Goal: Transaction & Acquisition: Purchase product/service

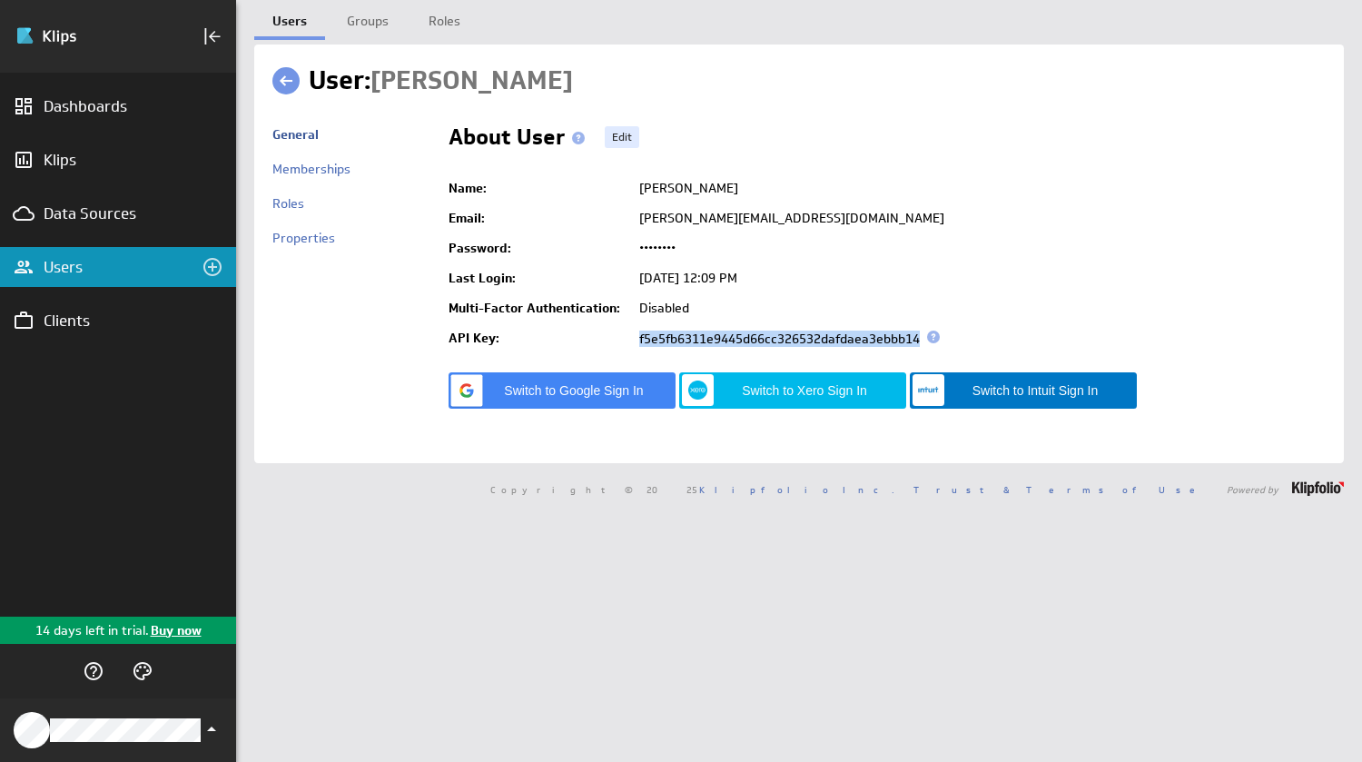
click at [934, 336] on span at bounding box center [933, 337] width 13 height 13
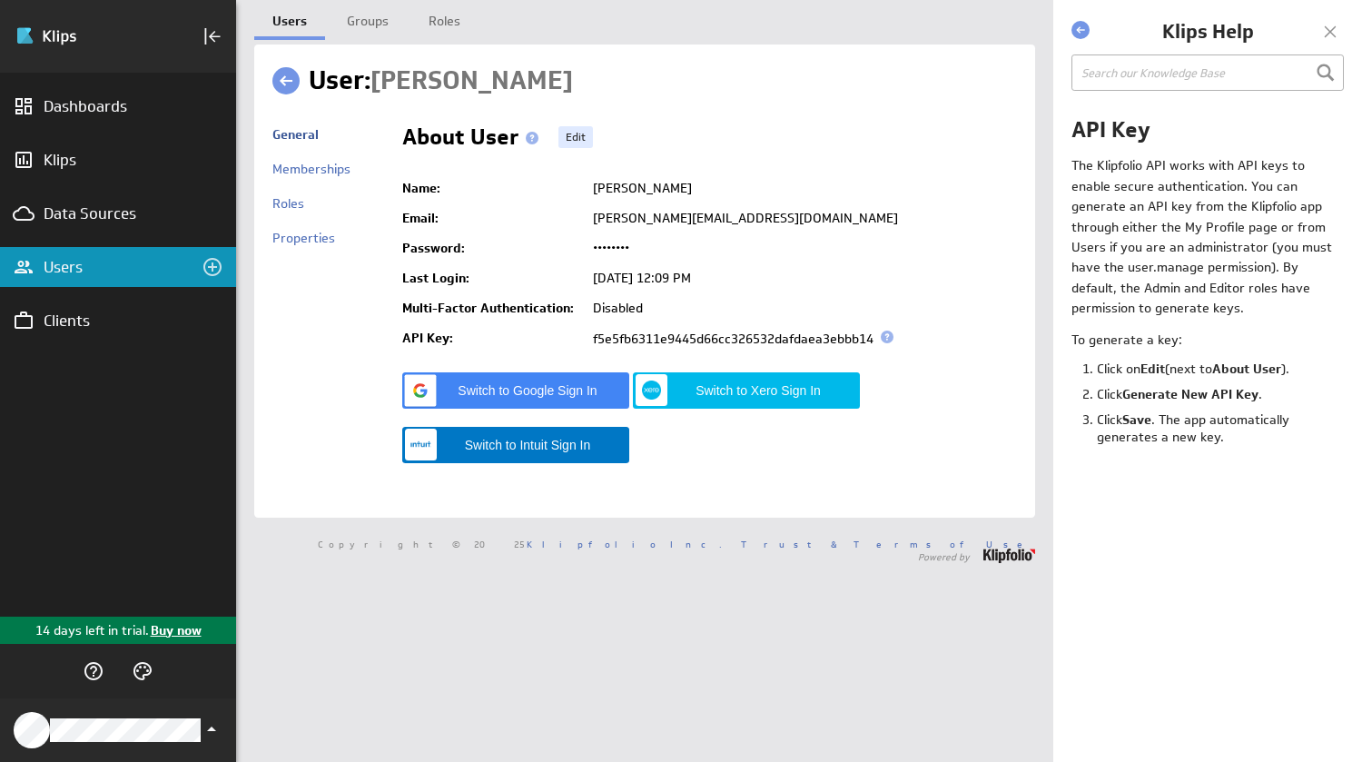
click at [182, 628] on p "Buy now" at bounding box center [175, 630] width 53 height 19
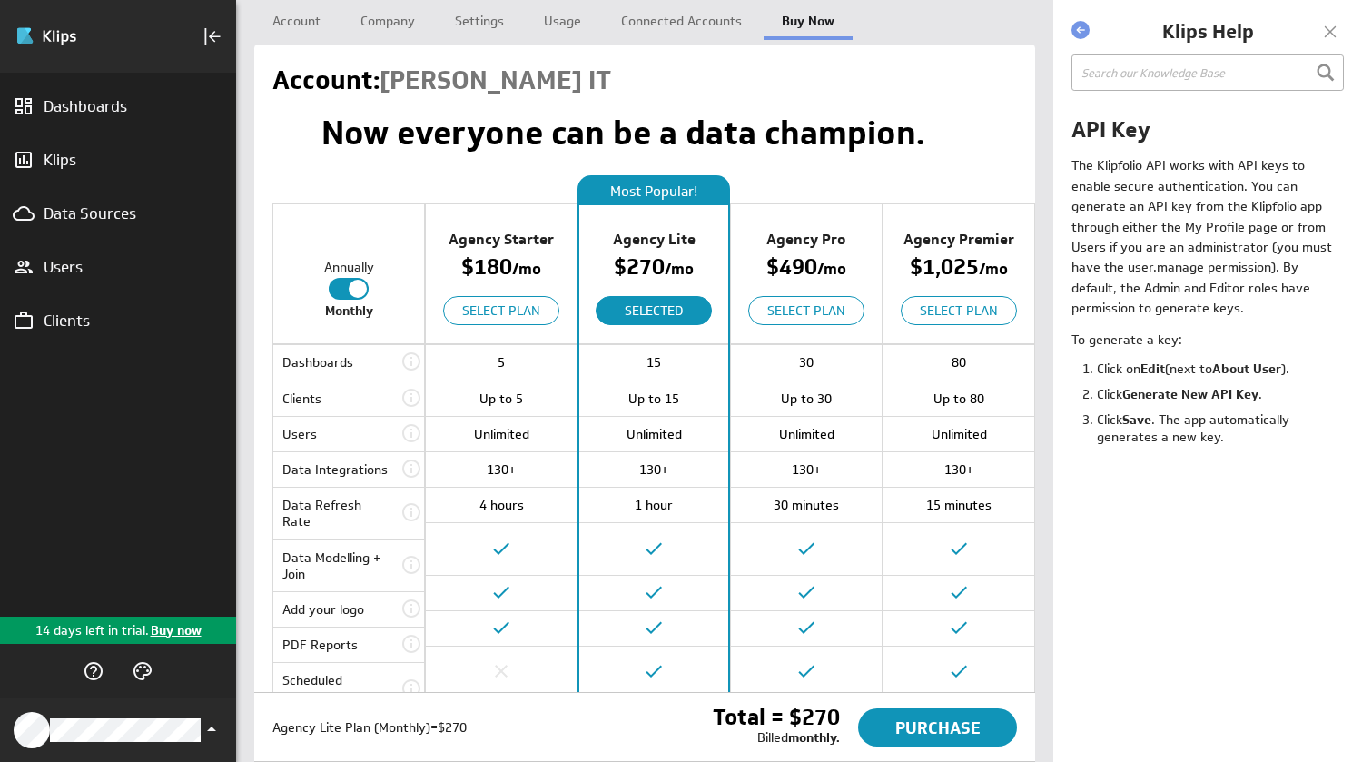
click at [340, 294] on div at bounding box center [349, 289] width 40 height 22
click at [0, 0] on input "checkbox" at bounding box center [0, 0] width 0 height 0
click at [357, 294] on div at bounding box center [349, 289] width 40 height 22
click at [0, 0] on input "checkbox" at bounding box center [0, 0] width 0 height 0
